Goal: Task Accomplishment & Management: Use online tool/utility

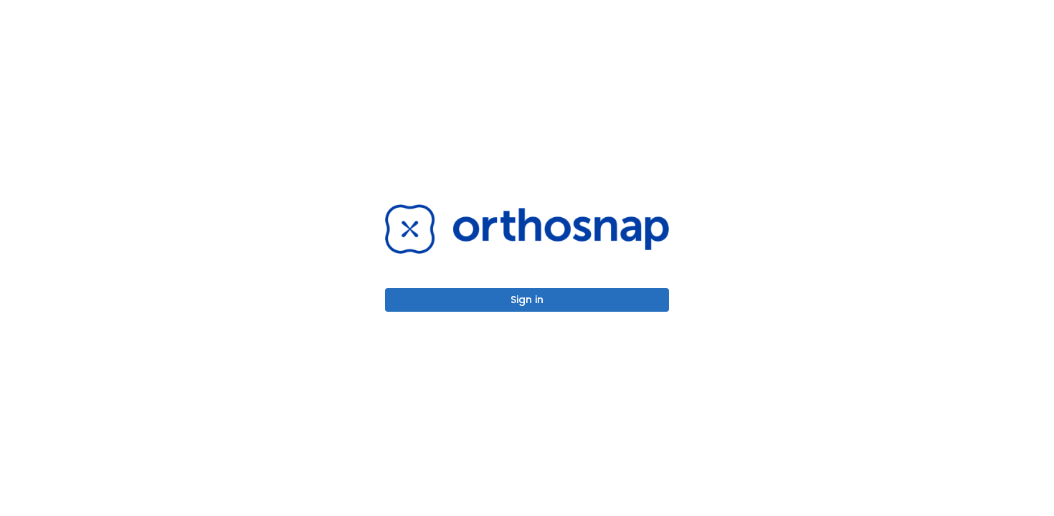
click at [531, 292] on button "Sign in" at bounding box center [527, 300] width 284 height 24
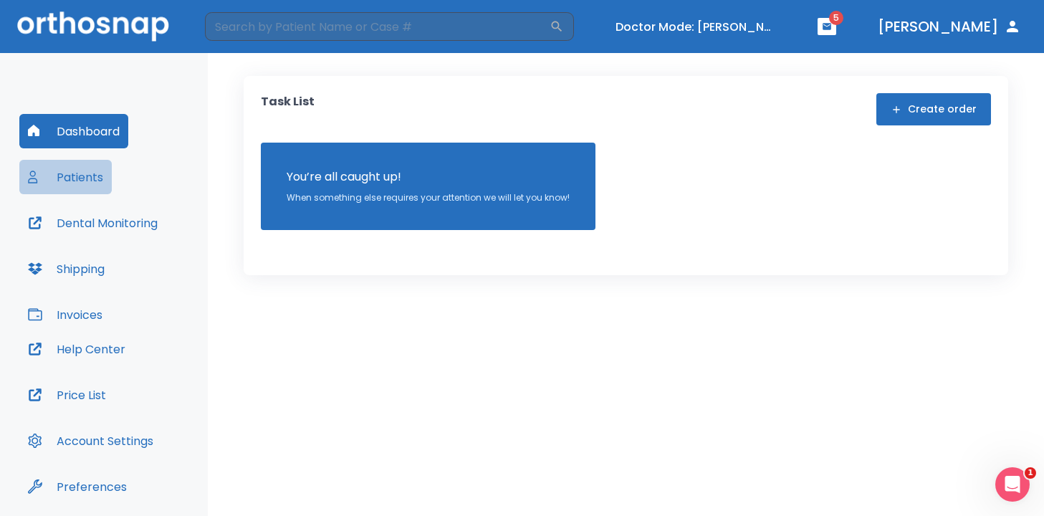
click at [85, 178] on button "Patients" at bounding box center [65, 177] width 92 height 34
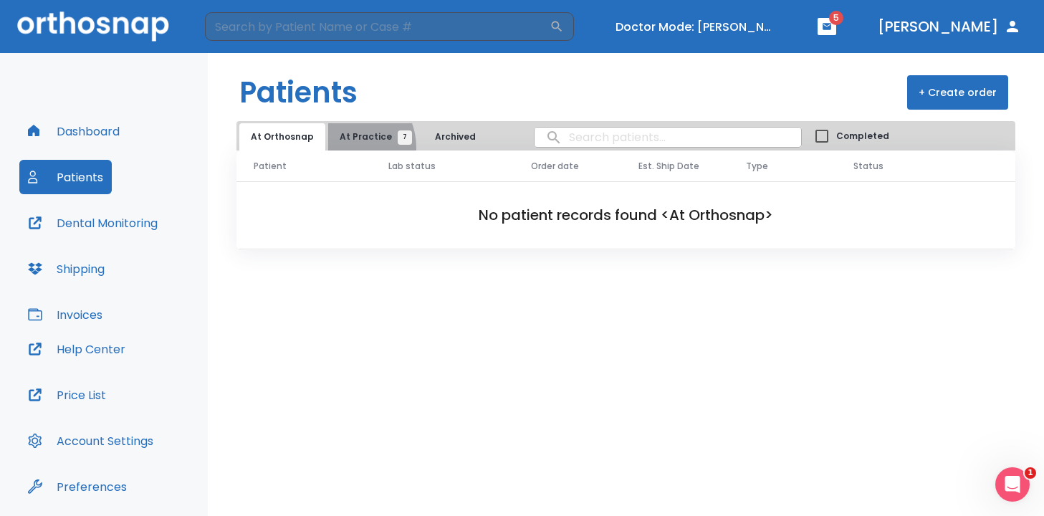
click at [340, 148] on button "At Practice 7" at bounding box center [372, 136] width 88 height 27
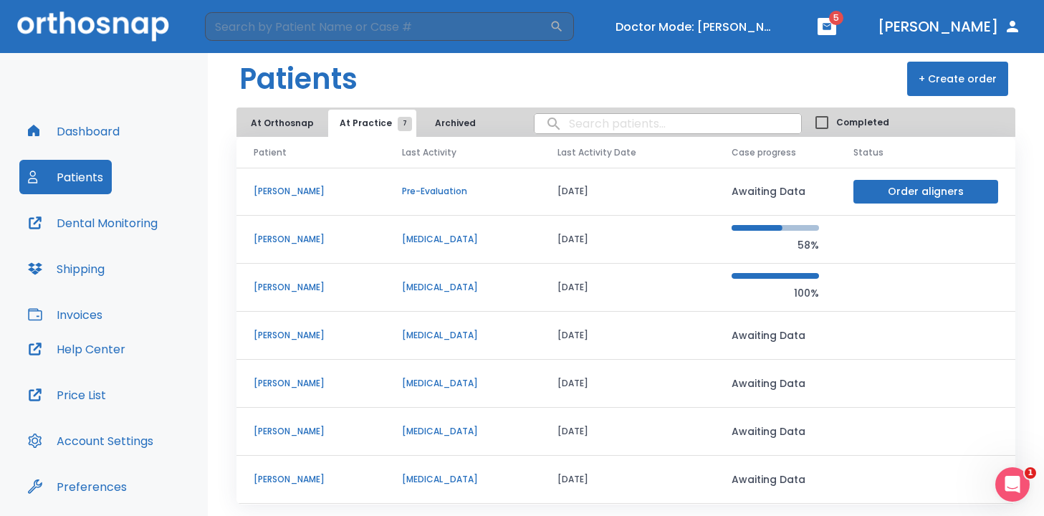
scroll to position [18, 0]
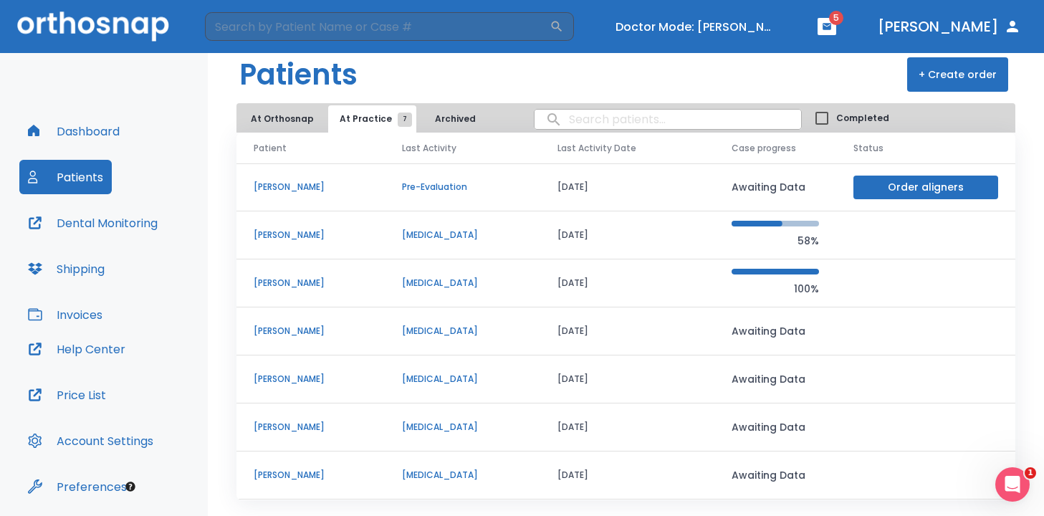
click at [299, 232] on p "[PERSON_NAME]" at bounding box center [311, 235] width 114 height 13
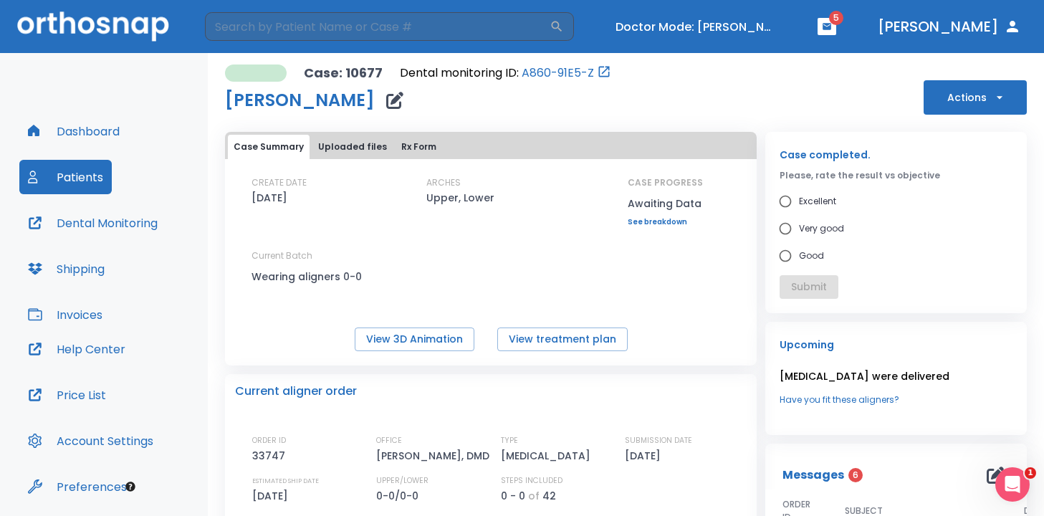
click at [969, 94] on button "Actions" at bounding box center [975, 97] width 103 height 34
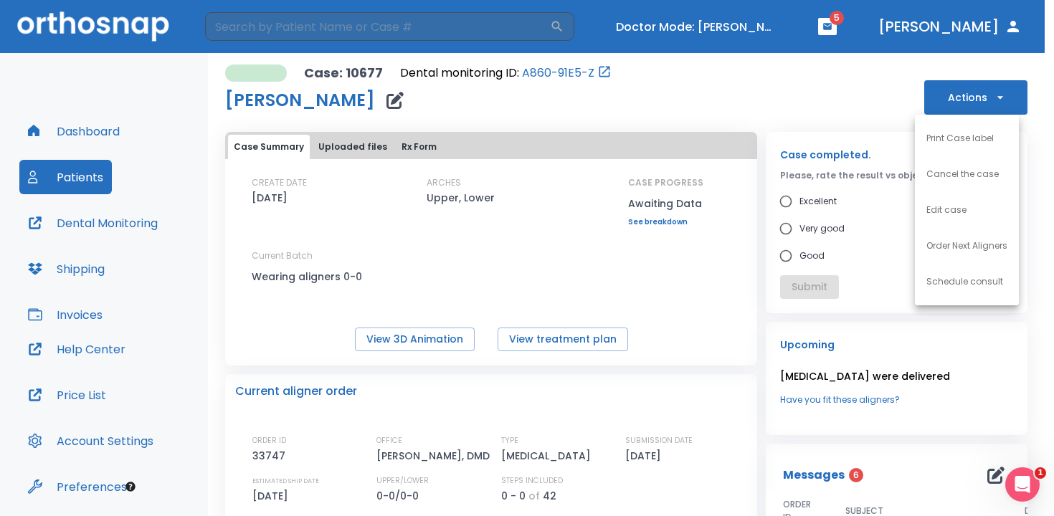
click at [958, 244] on p "Order Next Aligners" at bounding box center [966, 245] width 81 height 13
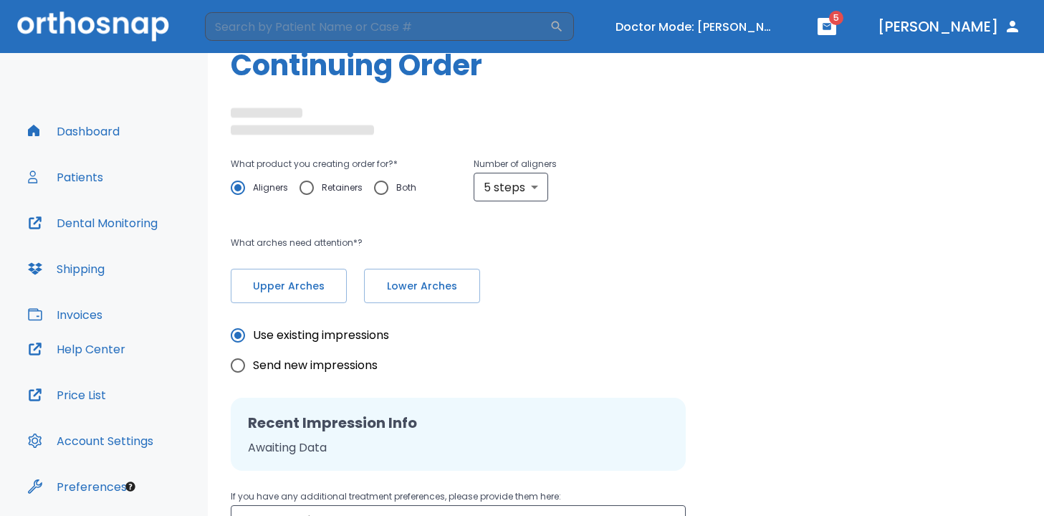
radio input "false"
radio input "true"
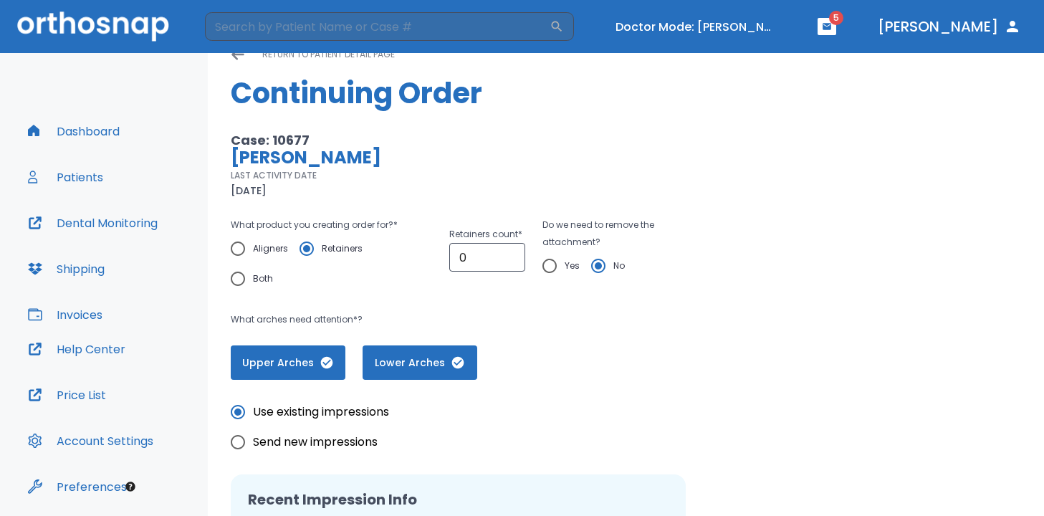
scroll to position [29, 0]
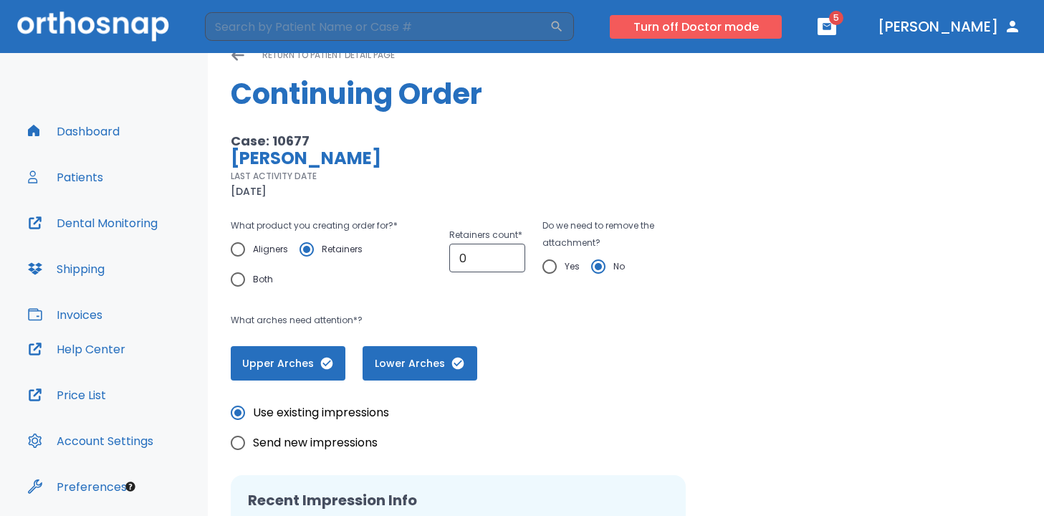
click at [722, 17] on button "Turn off Doctor mode" at bounding box center [696, 27] width 172 height 24
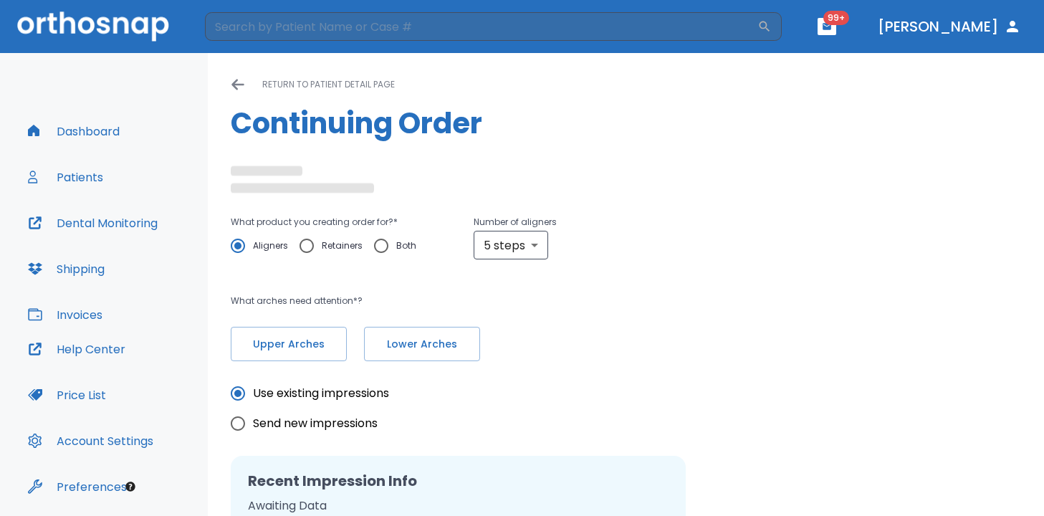
radio input "false"
radio input "true"
